Goal: Task Accomplishment & Management: Manage account settings

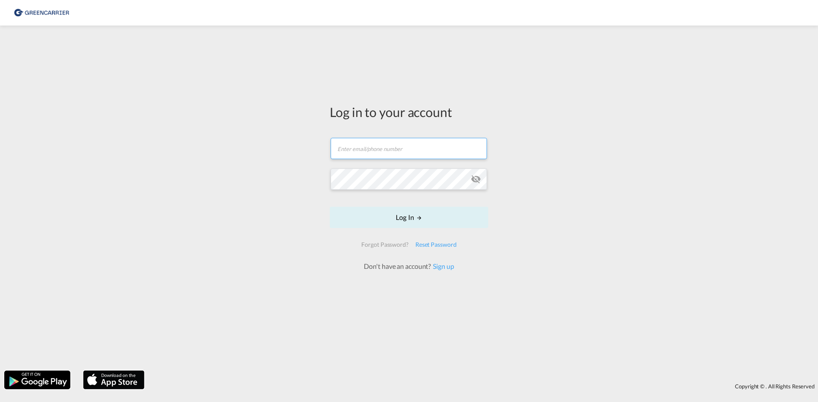
click at [436, 149] on input "text" at bounding box center [408, 148] width 156 height 21
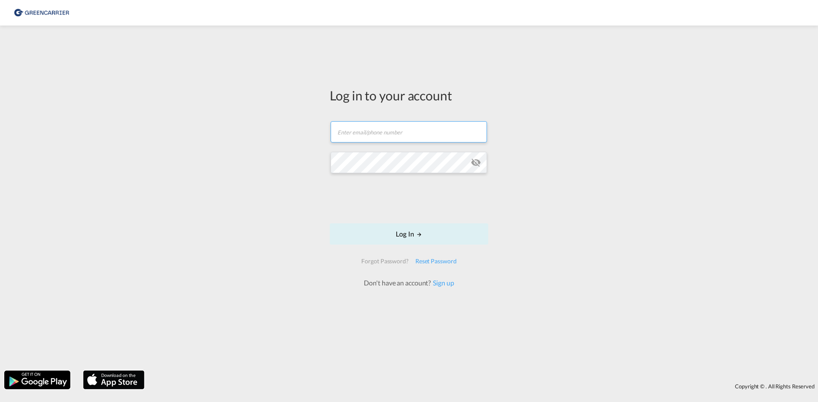
click at [383, 136] on input "text" at bounding box center [408, 131] width 156 height 21
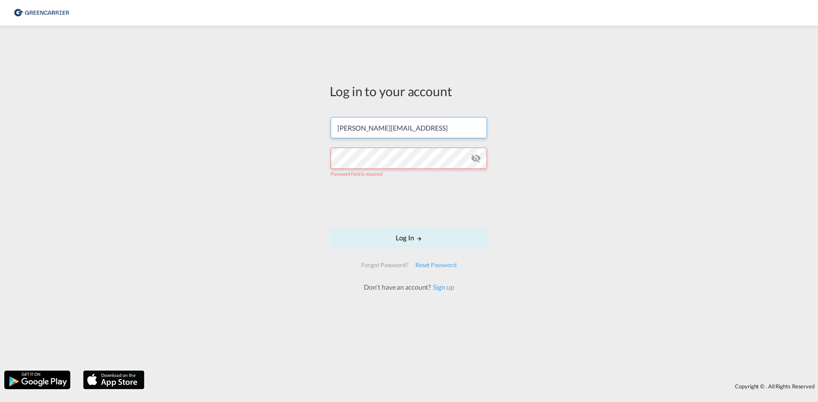
type input "[PERSON_NAME][EMAIL_ADDRESS][DOMAIN_NAME]"
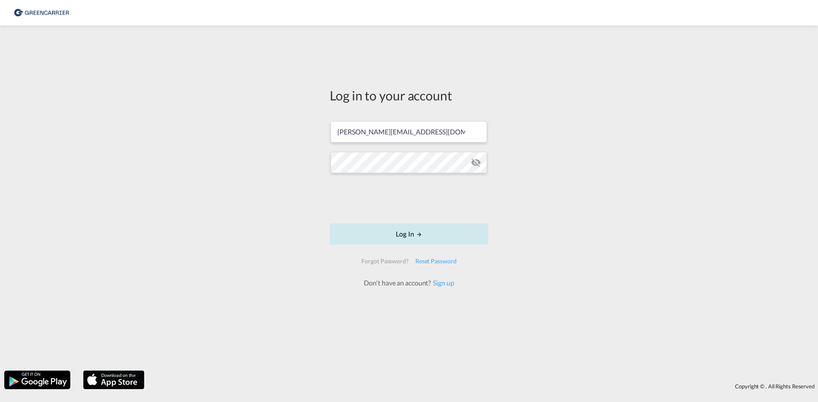
click at [404, 237] on button "Log In" at bounding box center [409, 234] width 158 height 21
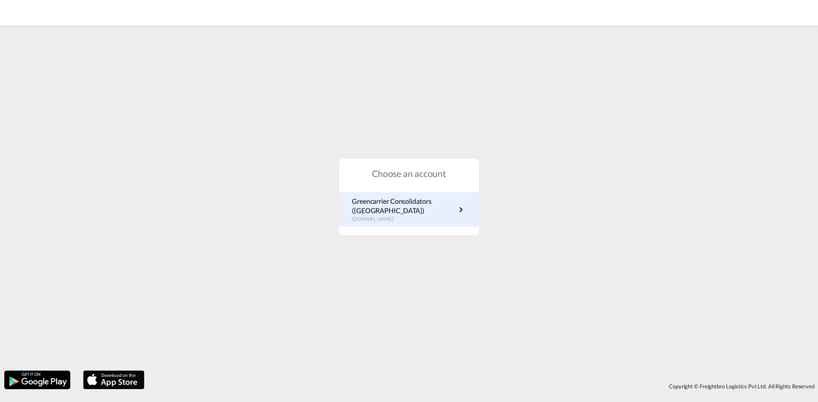
click at [396, 215] on p "Greencarrier Consolidators ([GEOGRAPHIC_DATA])" at bounding box center [404, 206] width 104 height 19
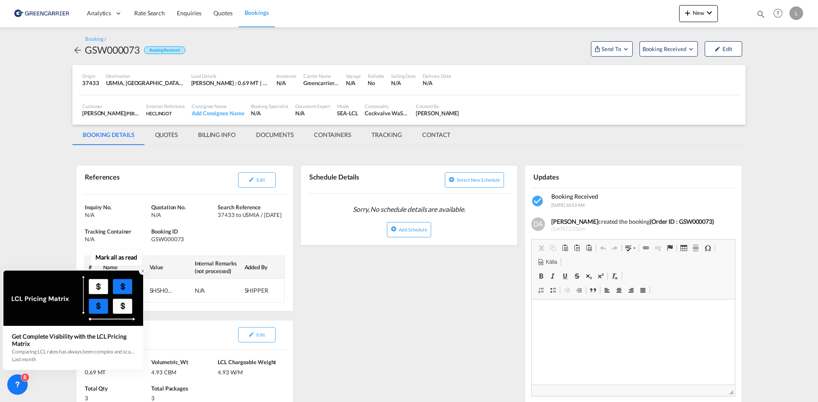
click at [139, 270] on div at bounding box center [143, 271] width 8 height 8
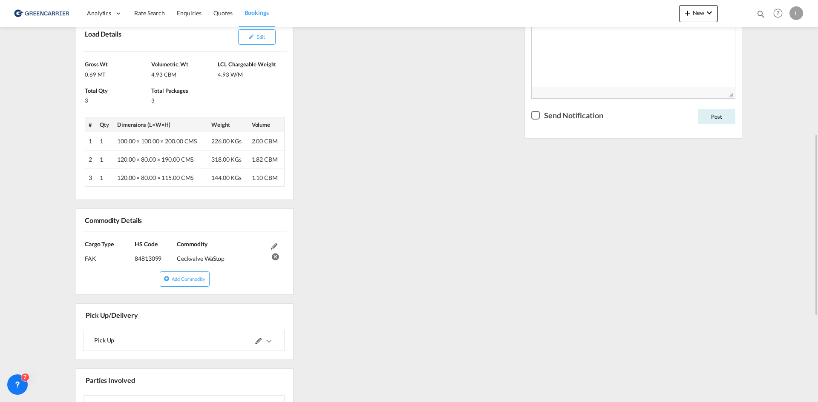
scroll to position [426, 0]
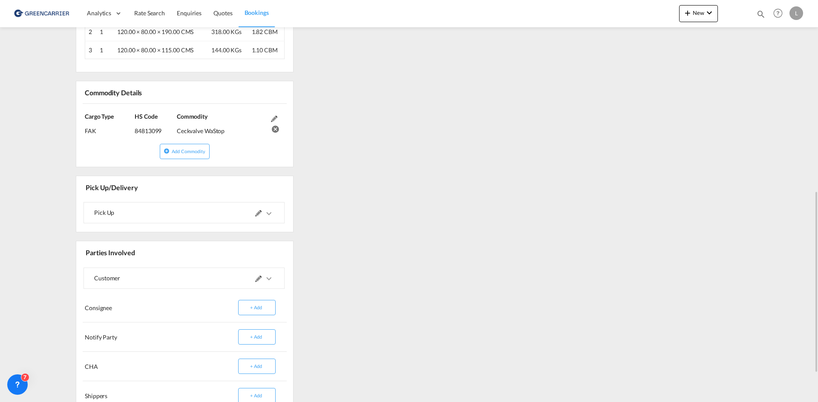
click at [267, 213] on md-icon "icons/ic_keyboard_arrow_right_black_24px.svg" at bounding box center [269, 214] width 10 height 10
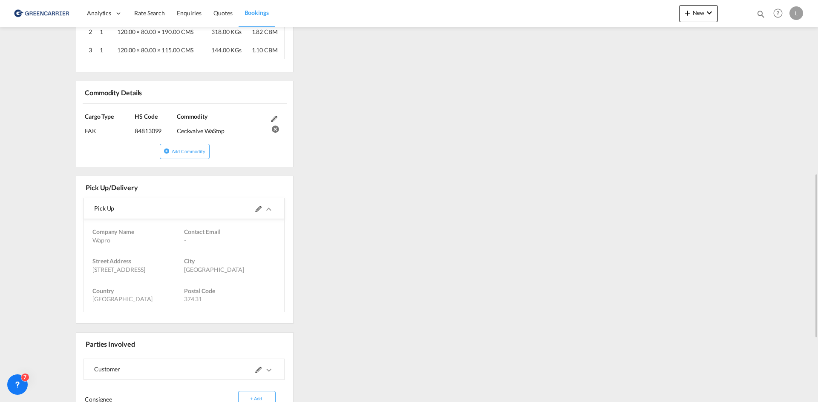
click at [267, 213] on md-icon "icons/ic_keyboard_arrow_right_black_24px.svg" at bounding box center [269, 209] width 10 height 10
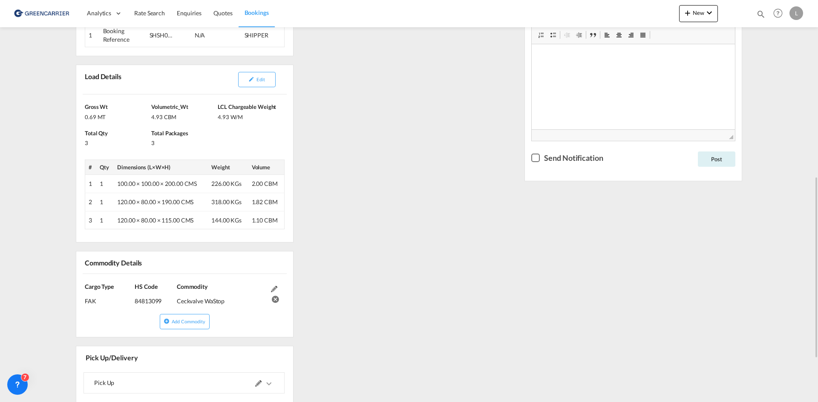
scroll to position [298, 0]
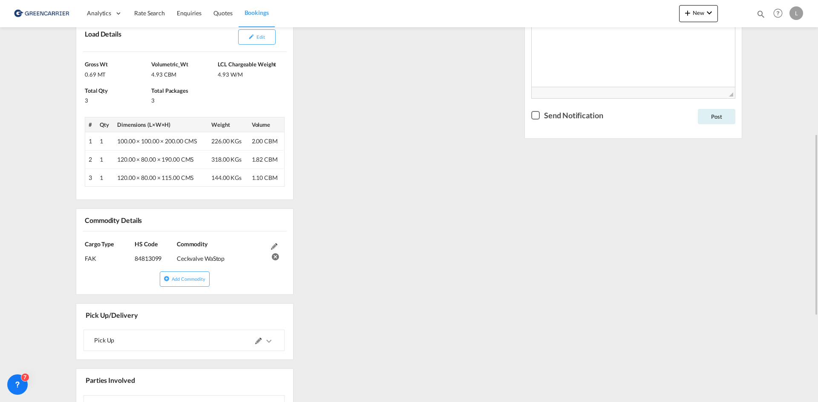
click at [273, 245] on md-icon at bounding box center [274, 247] width 6 height 6
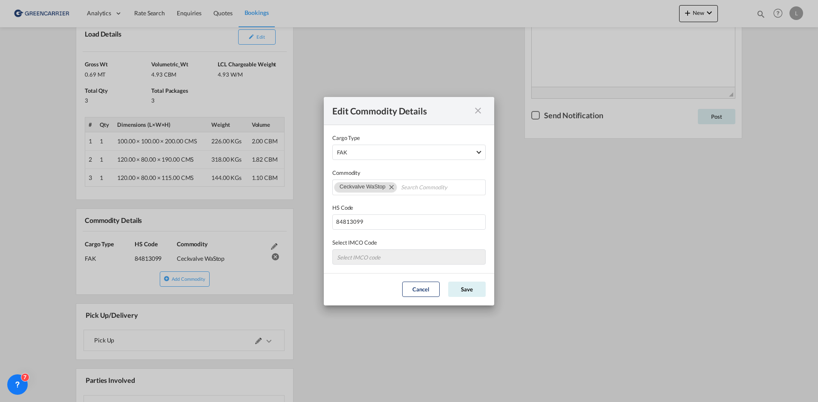
click at [478, 109] on md-icon "icon-close fg-AAA8AD cursor" at bounding box center [478, 111] width 10 height 10
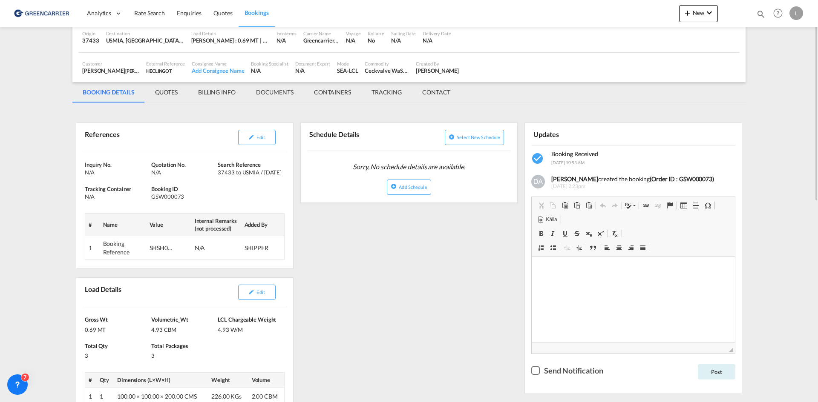
scroll to position [0, 0]
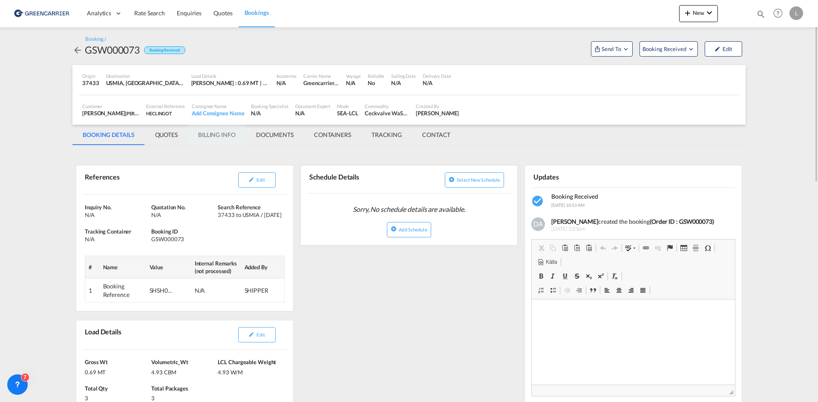
click at [223, 130] on md-tab-item "BILLING INFO" at bounding box center [217, 135] width 58 height 20
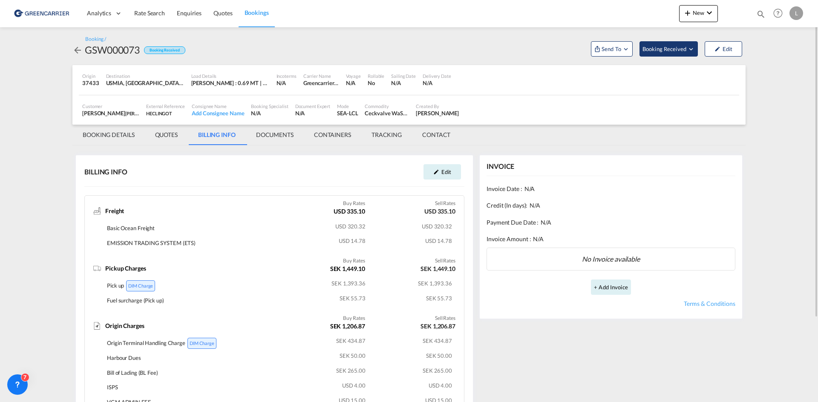
click at [659, 54] on button "Booking Received" at bounding box center [668, 48] width 58 height 15
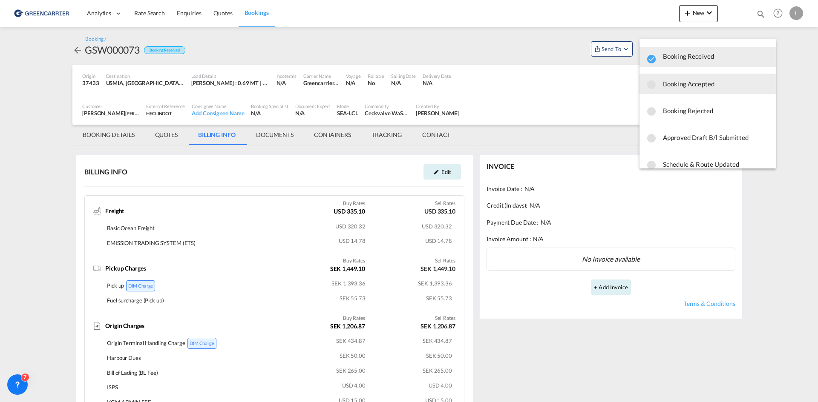
click at [657, 86] on div "button" at bounding box center [652, 83] width 12 height 15
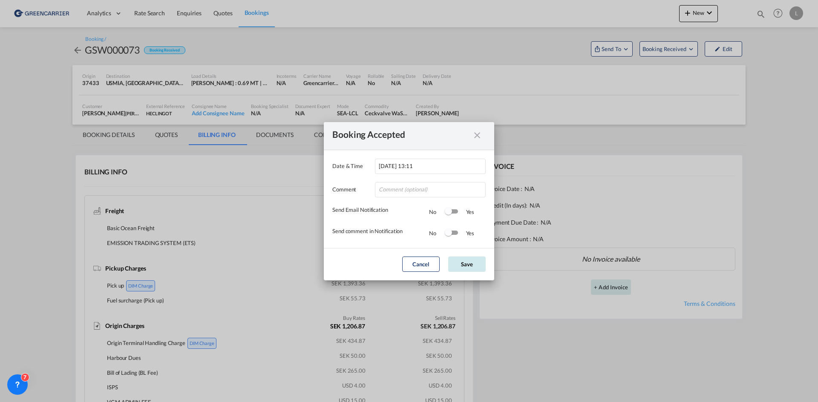
click at [472, 266] on button "Save" at bounding box center [466, 264] width 37 height 15
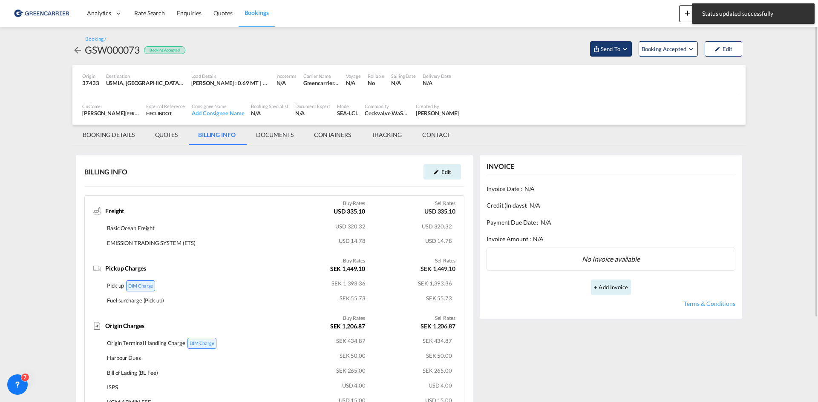
click at [616, 52] on span "Send To" at bounding box center [610, 49] width 21 height 9
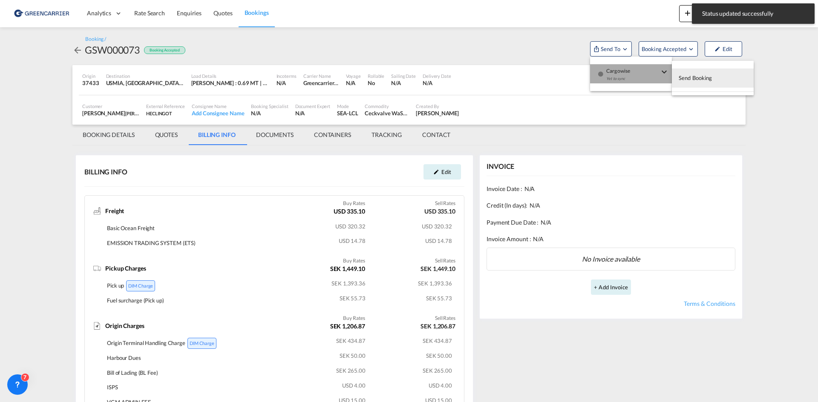
click at [620, 71] on span "Cargowise" at bounding box center [632, 68] width 53 height 8
click at [702, 75] on span "Send Booking" at bounding box center [695, 78] width 34 height 14
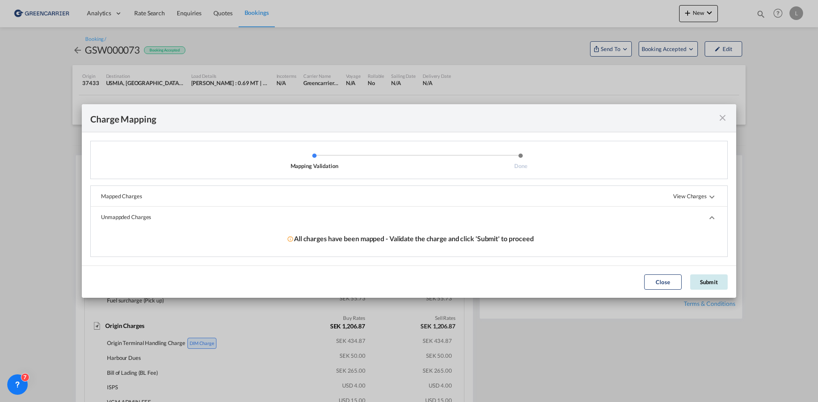
click at [714, 284] on button "Submit" at bounding box center [708, 282] width 37 height 15
